Goal: Navigation & Orientation: Find specific page/section

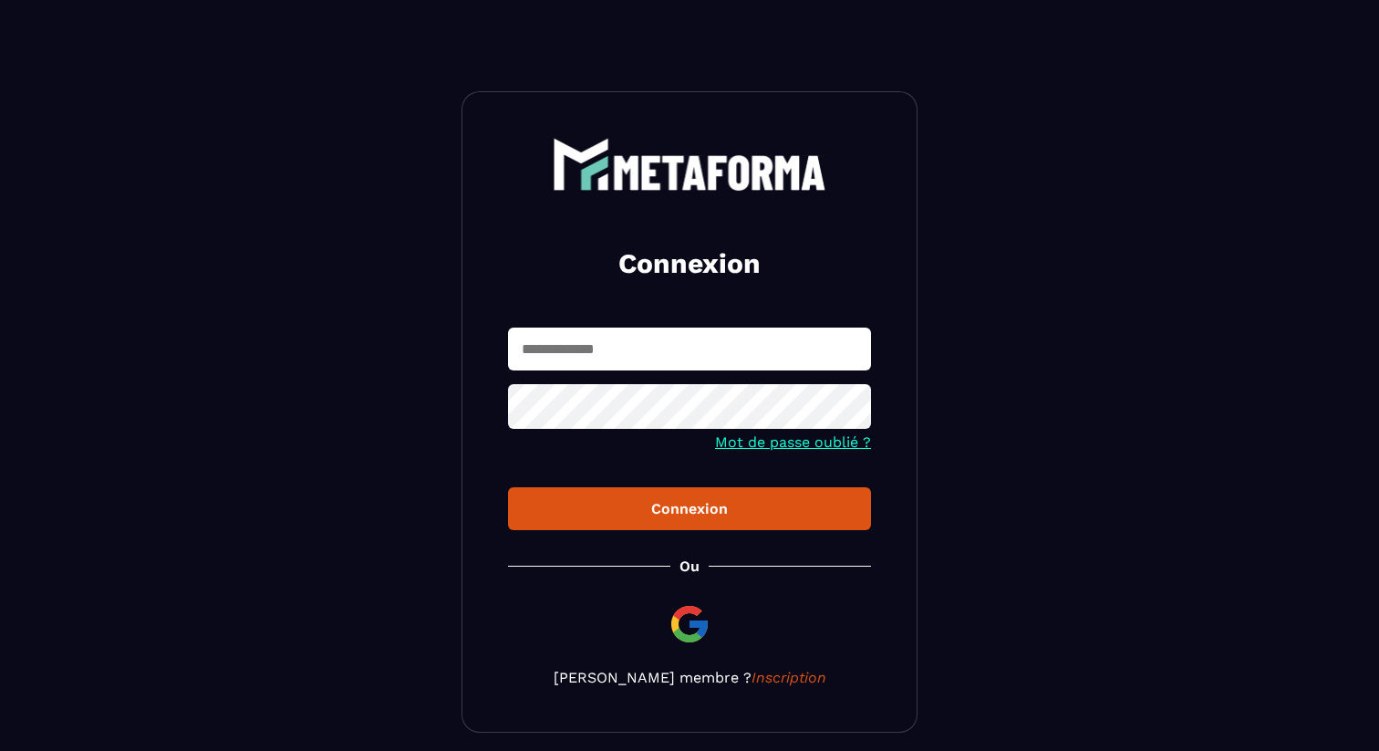
click at [533, 340] on input "text" at bounding box center [689, 348] width 363 height 43
type input "**********"
click at [648, 508] on div "Connexion" at bounding box center [690, 508] width 334 height 17
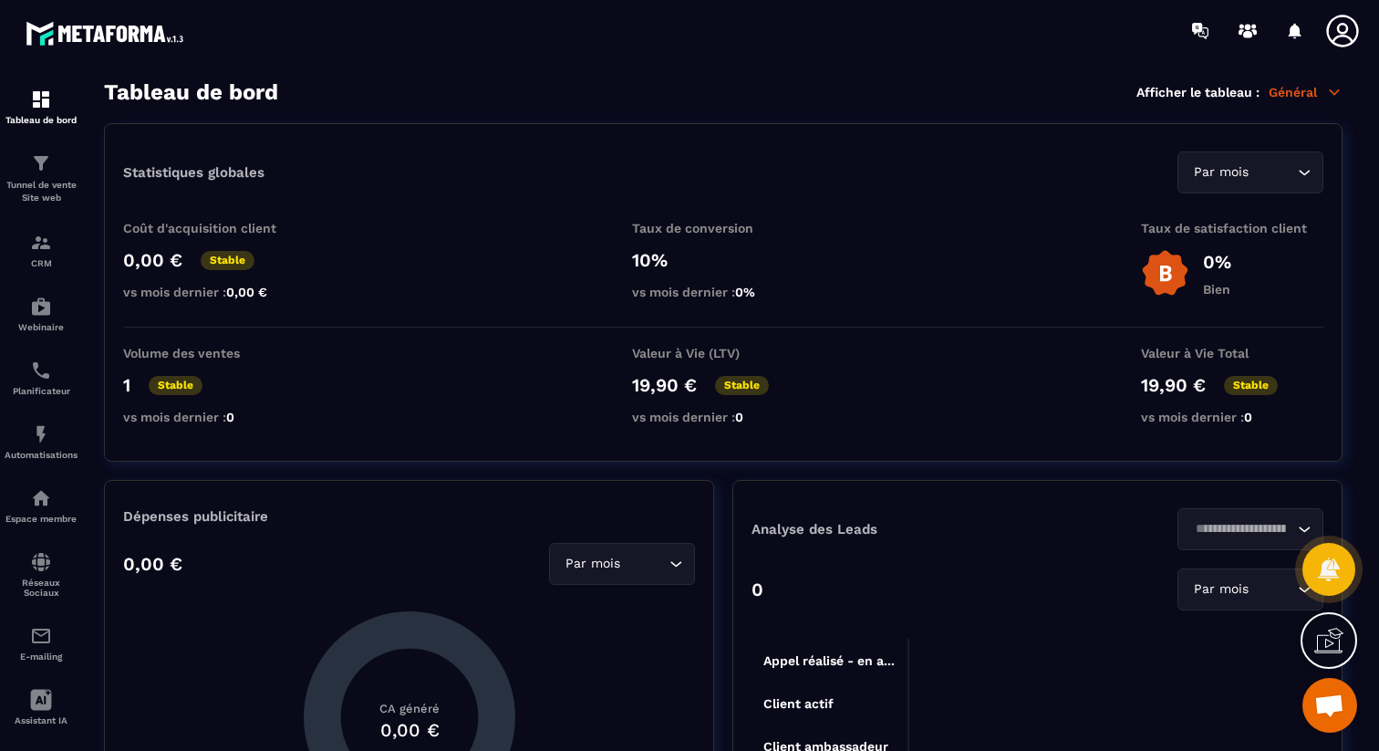
click at [1351, 14] on icon at bounding box center [1342, 31] width 36 height 36
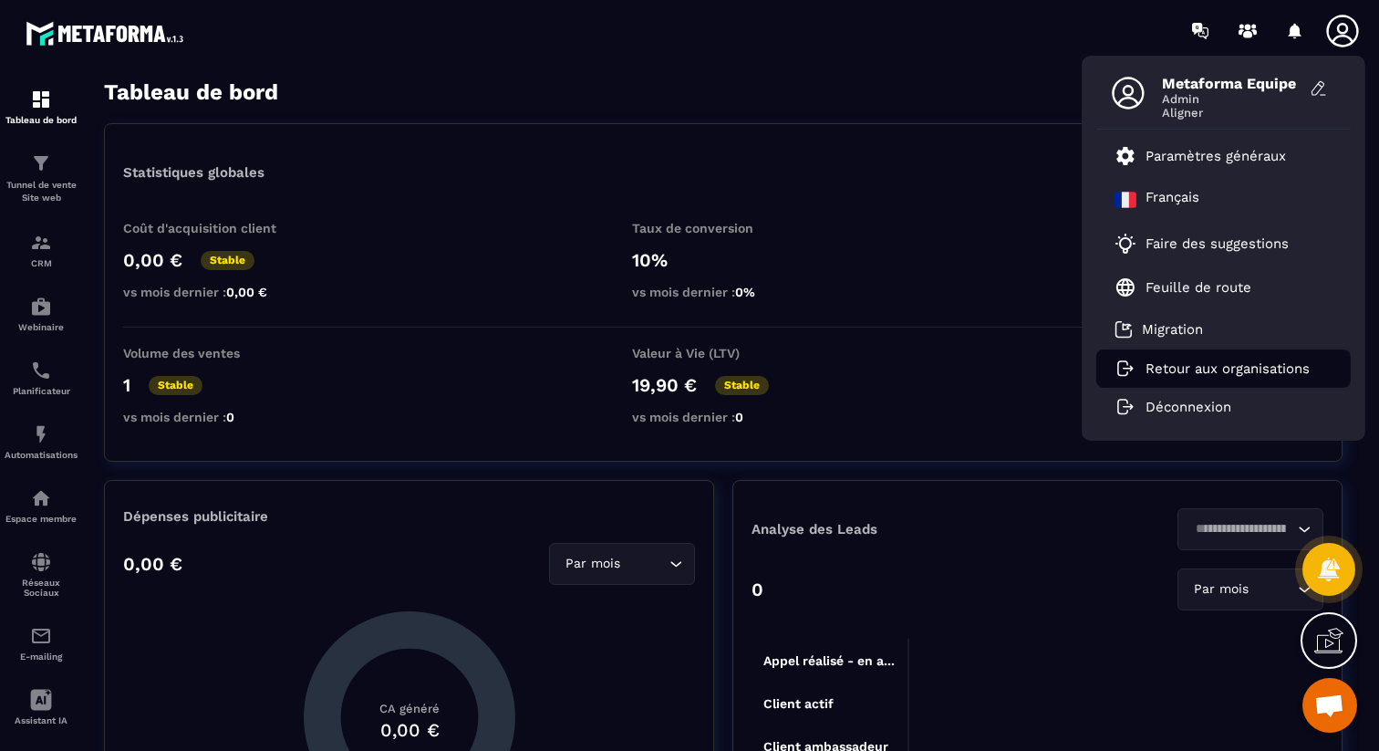
click at [1216, 360] on p "Retour aux organisations" at bounding box center [1228, 368] width 164 height 16
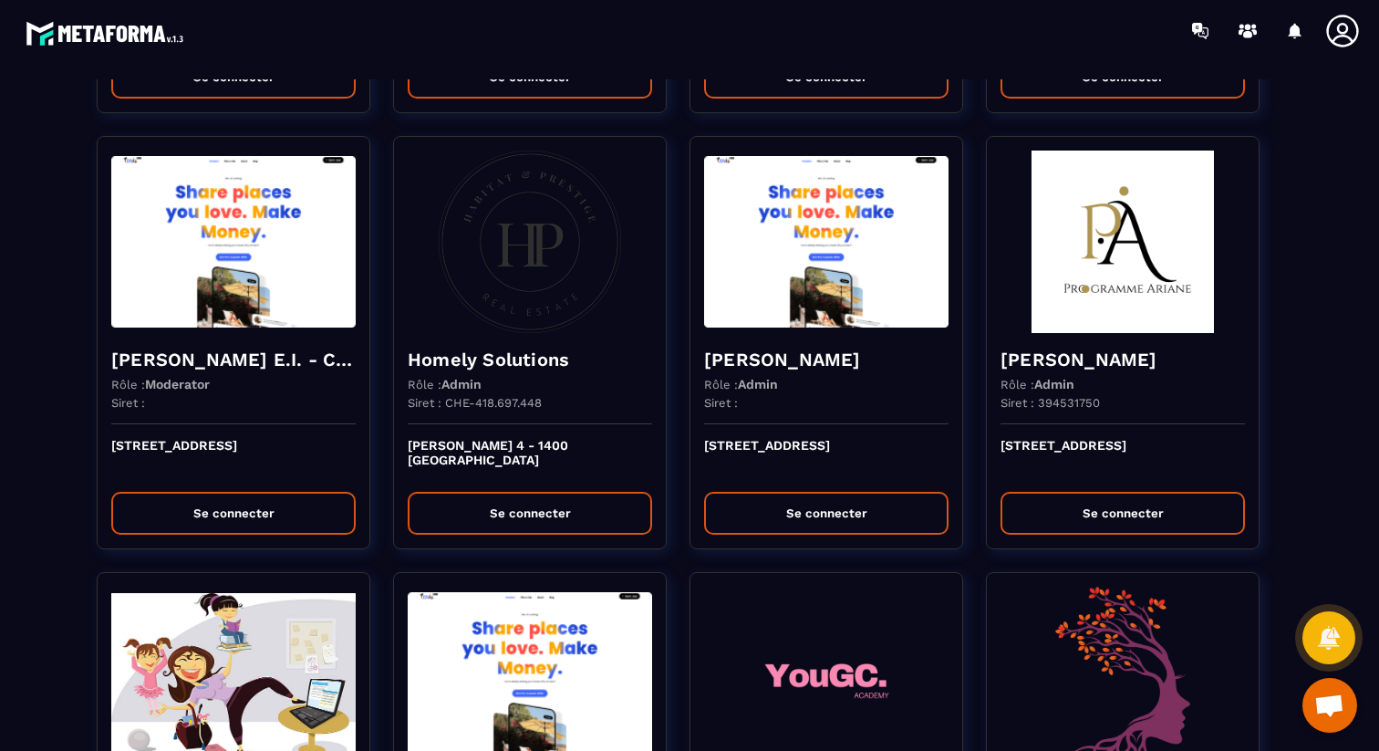
scroll to position [1813, 0]
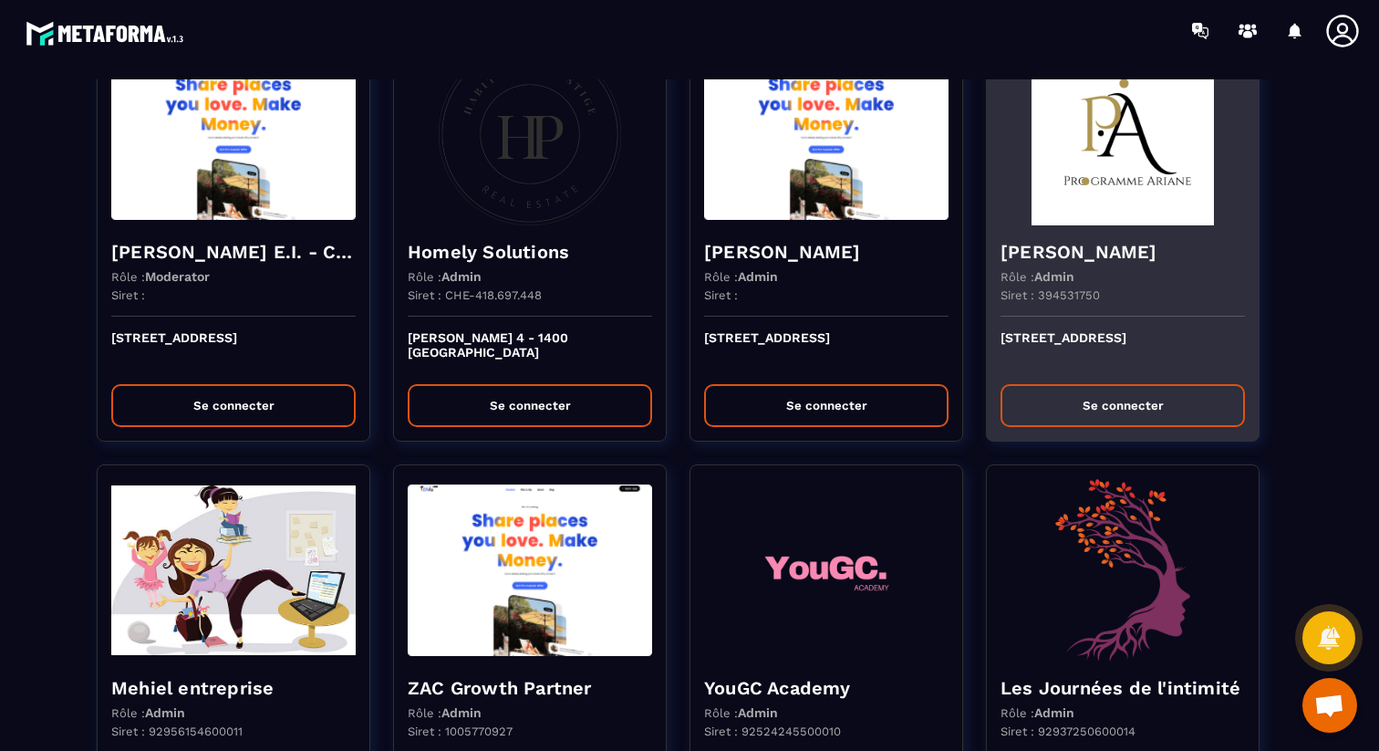
click at [1090, 413] on button "Se connecter" at bounding box center [1123, 405] width 244 height 43
